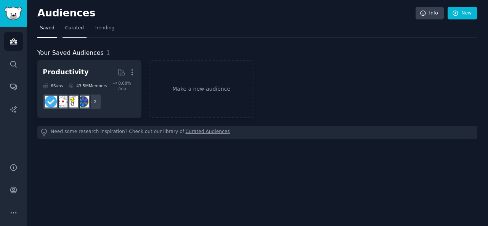
click at [72, 29] on span "Curated" at bounding box center [74, 28] width 19 height 7
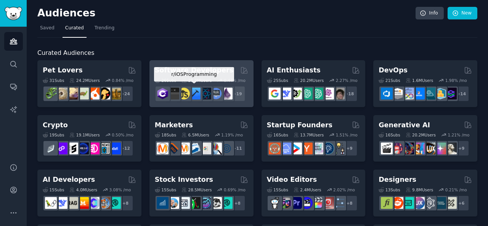
click at [194, 88] on img at bounding box center [195, 94] width 12 height 12
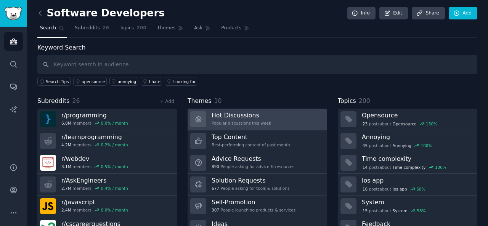
click at [198, 119] on icon at bounding box center [199, 119] width 8 height 8
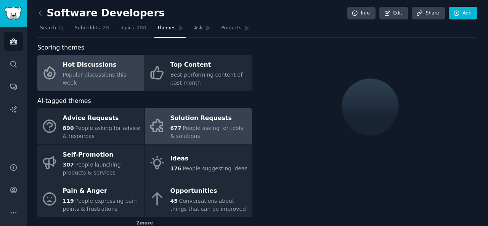
click at [163, 128] on icon at bounding box center [157, 126] width 16 height 16
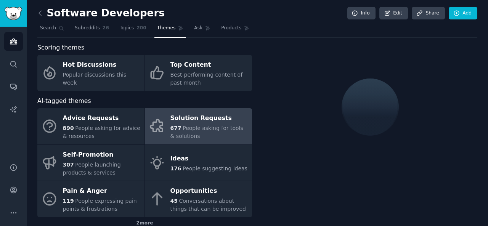
click at [163, 128] on icon at bounding box center [157, 126] width 16 height 16
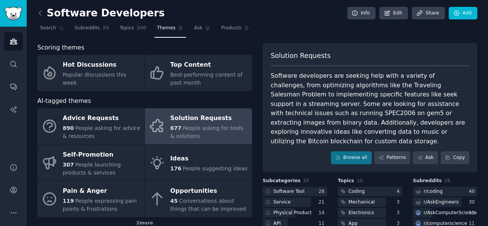
click at [449, 81] on div "Software developers are seeking help with a variety of challenges, from optimiz…" at bounding box center [370, 108] width 199 height 75
click at [47, 33] on link "Search" at bounding box center [51, 30] width 29 height 16
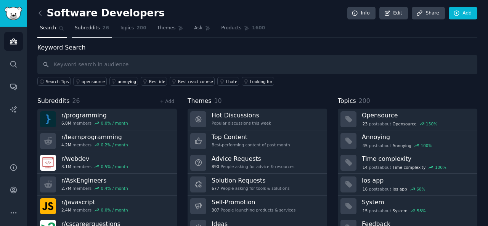
click at [82, 29] on span "Subreddits" at bounding box center [87, 28] width 25 height 7
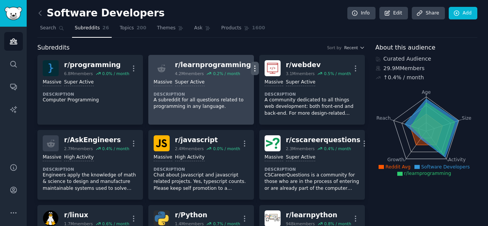
click at [251, 68] on icon "button" at bounding box center [255, 68] width 8 height 8
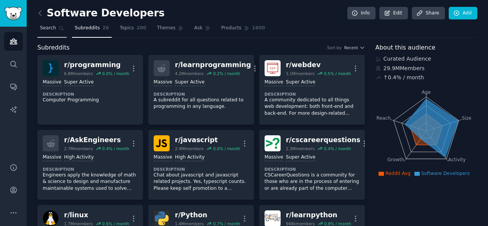
click at [46, 27] on span "Search" at bounding box center [48, 28] width 16 height 7
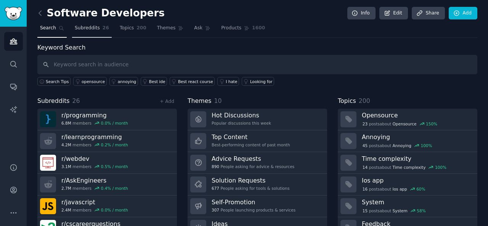
click at [91, 29] on span "Subreddits" at bounding box center [87, 28] width 25 height 7
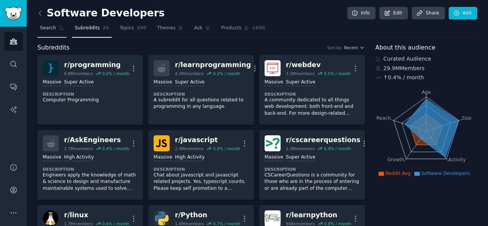
click at [53, 27] on span "Search" at bounding box center [48, 28] width 16 height 7
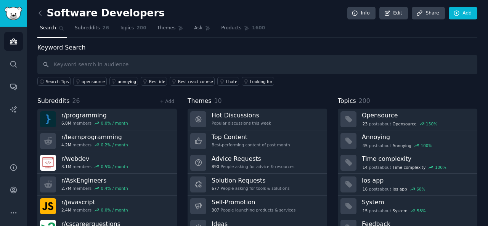
click at [101, 66] on input "text" at bounding box center [257, 64] width 440 height 19
type input "diet"
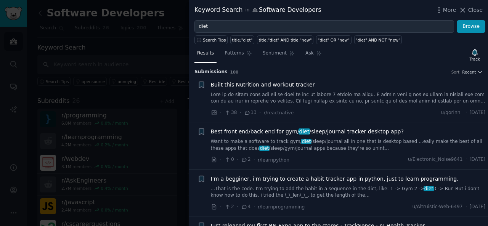
click at [241, 85] on span "Built this Nutrition and workout tracker" at bounding box center [263, 85] width 104 height 8
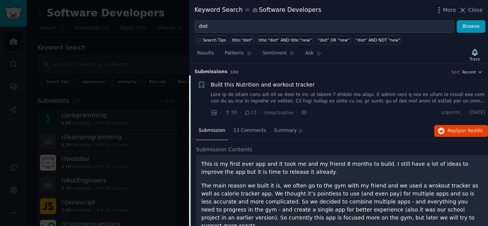
scroll to position [12, 0]
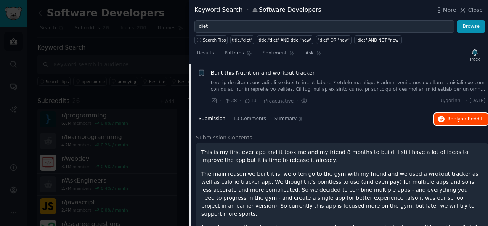
click at [469, 118] on span "on Reddit" at bounding box center [472, 118] width 22 height 5
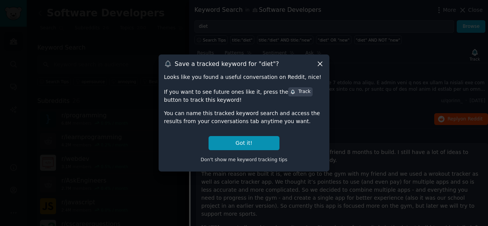
click at [320, 63] on icon at bounding box center [320, 64] width 4 height 4
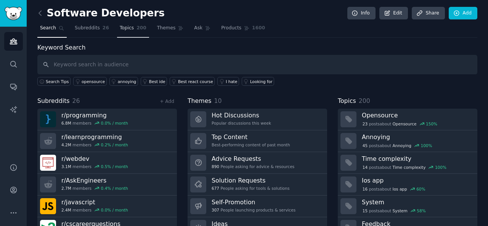
click at [125, 27] on span "Topics" at bounding box center [127, 28] width 14 height 7
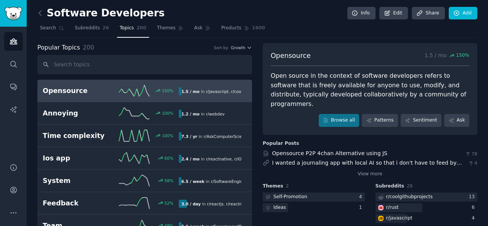
click at [245, 50] on div "Popular Topics 200 Sort by Growth" at bounding box center [144, 48] width 215 height 10
click at [247, 48] on icon "button" at bounding box center [249, 47] width 5 height 5
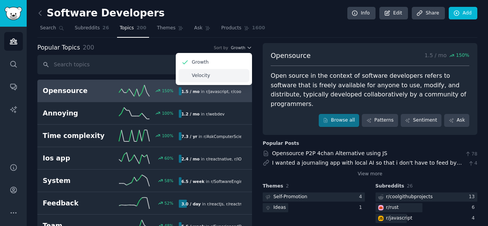
click at [208, 72] on div "Velocity" at bounding box center [214, 75] width 71 height 13
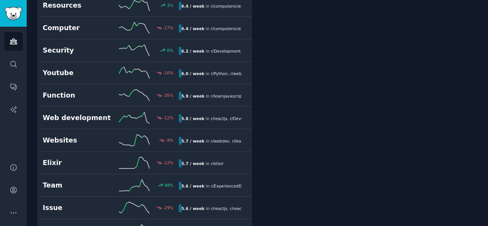
scroll to position [2000, 0]
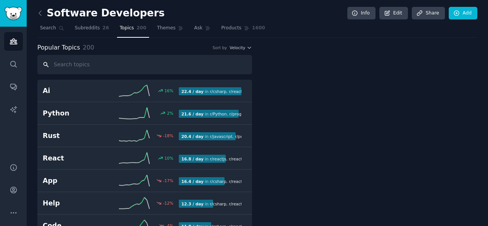
click at [101, 63] on input "text" at bounding box center [144, 64] width 215 height 19
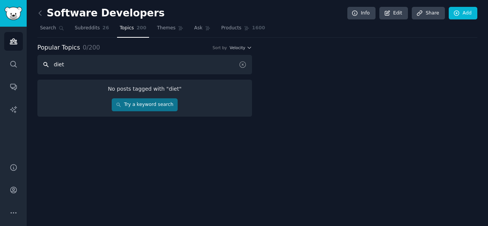
type input "diet"
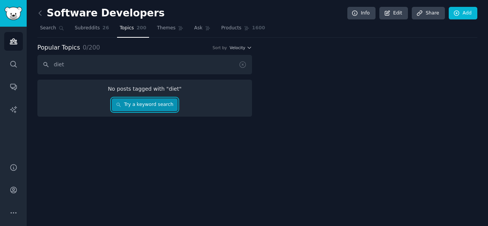
click at [141, 104] on link "Try a keyword search" at bounding box center [145, 104] width 66 height 13
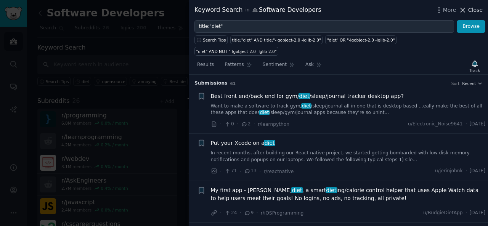
click at [465, 10] on icon at bounding box center [463, 10] width 4 height 4
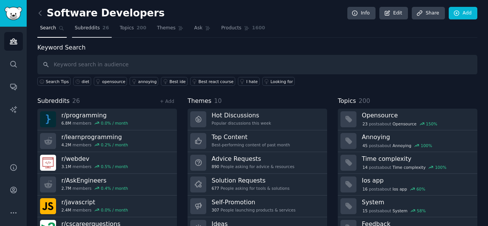
click at [92, 32] on link "Subreddits 26" at bounding box center [92, 30] width 40 height 16
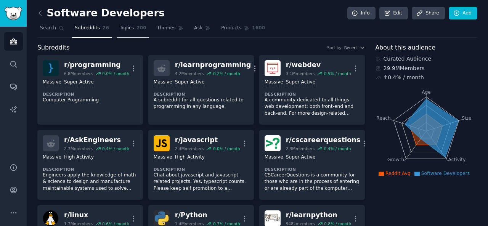
click at [126, 30] on span "Topics" at bounding box center [127, 28] width 14 height 7
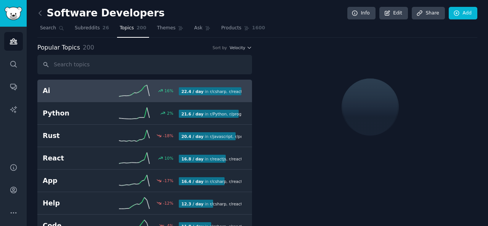
click at [157, 71] on input "text" at bounding box center [144, 64] width 215 height 19
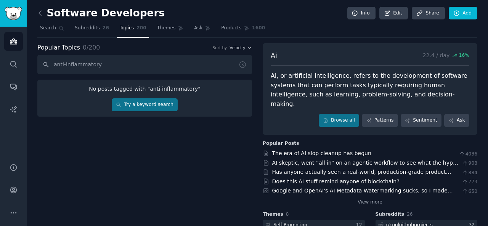
type input "anti-inflammatory"
click at [244, 65] on icon at bounding box center [243, 65] width 8 height 8
click at [240, 47] on span "Velocity" at bounding box center [238, 47] width 16 height 5
click at [246, 48] on button "Velocity" at bounding box center [241, 47] width 23 height 5
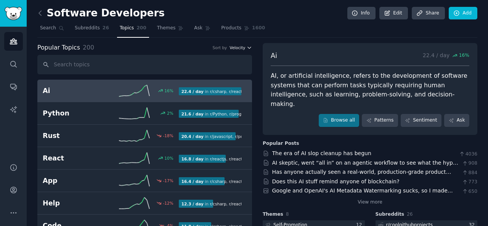
click at [247, 47] on icon "button" at bounding box center [249, 47] width 5 height 5
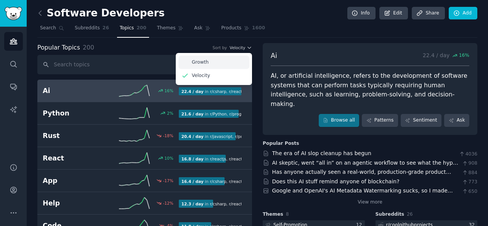
click at [219, 58] on div "Growth" at bounding box center [214, 62] width 71 height 13
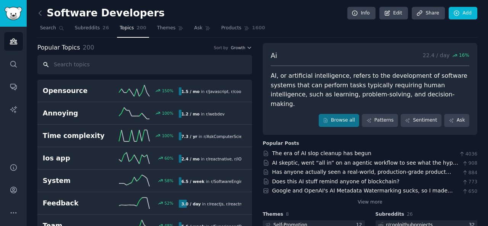
click at [133, 61] on input "text" at bounding box center [144, 64] width 215 height 19
